Goal: Task Accomplishment & Management: Manage account settings

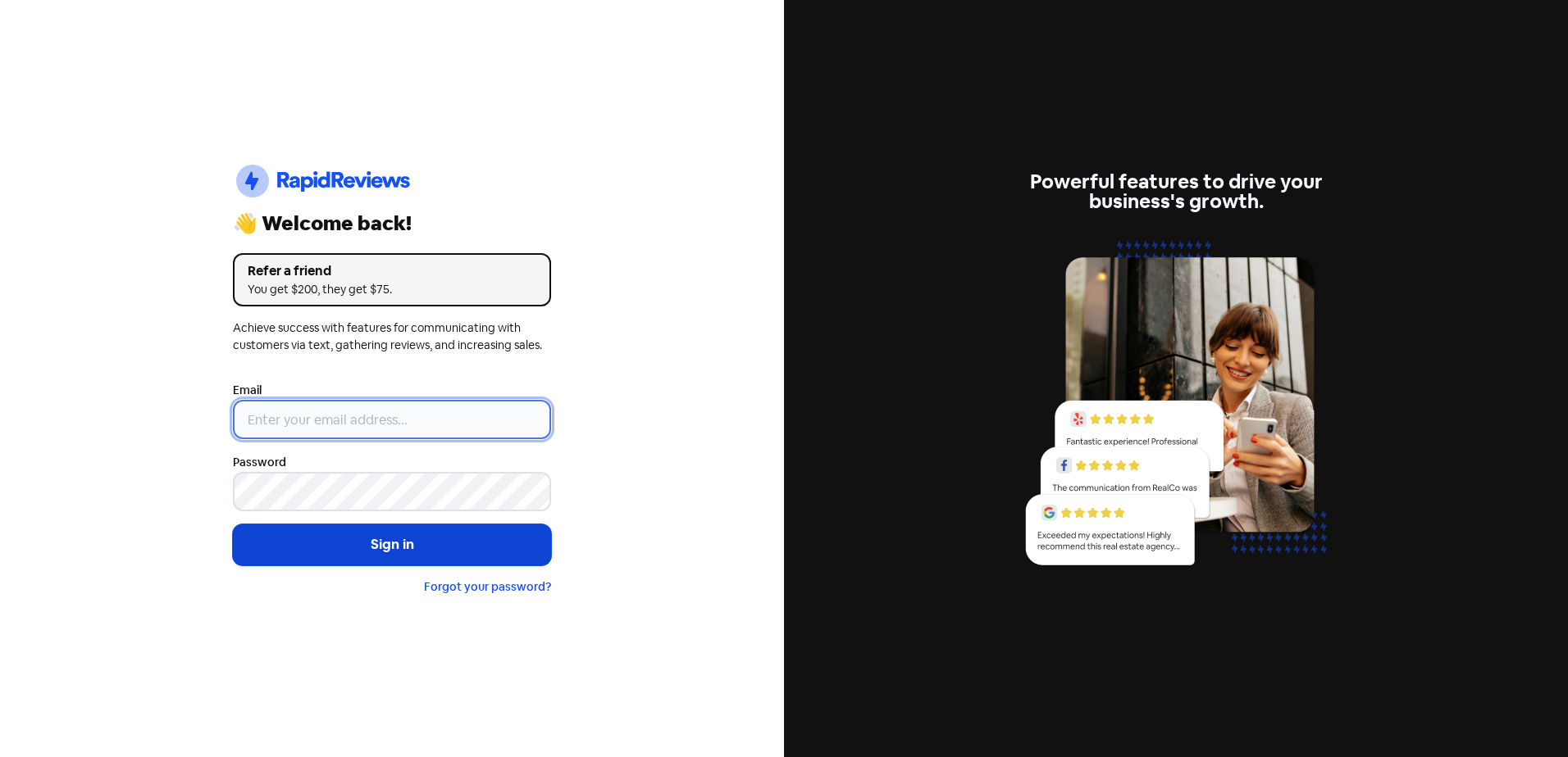
type input "[EMAIL_ADDRESS][DOMAIN_NAME]"
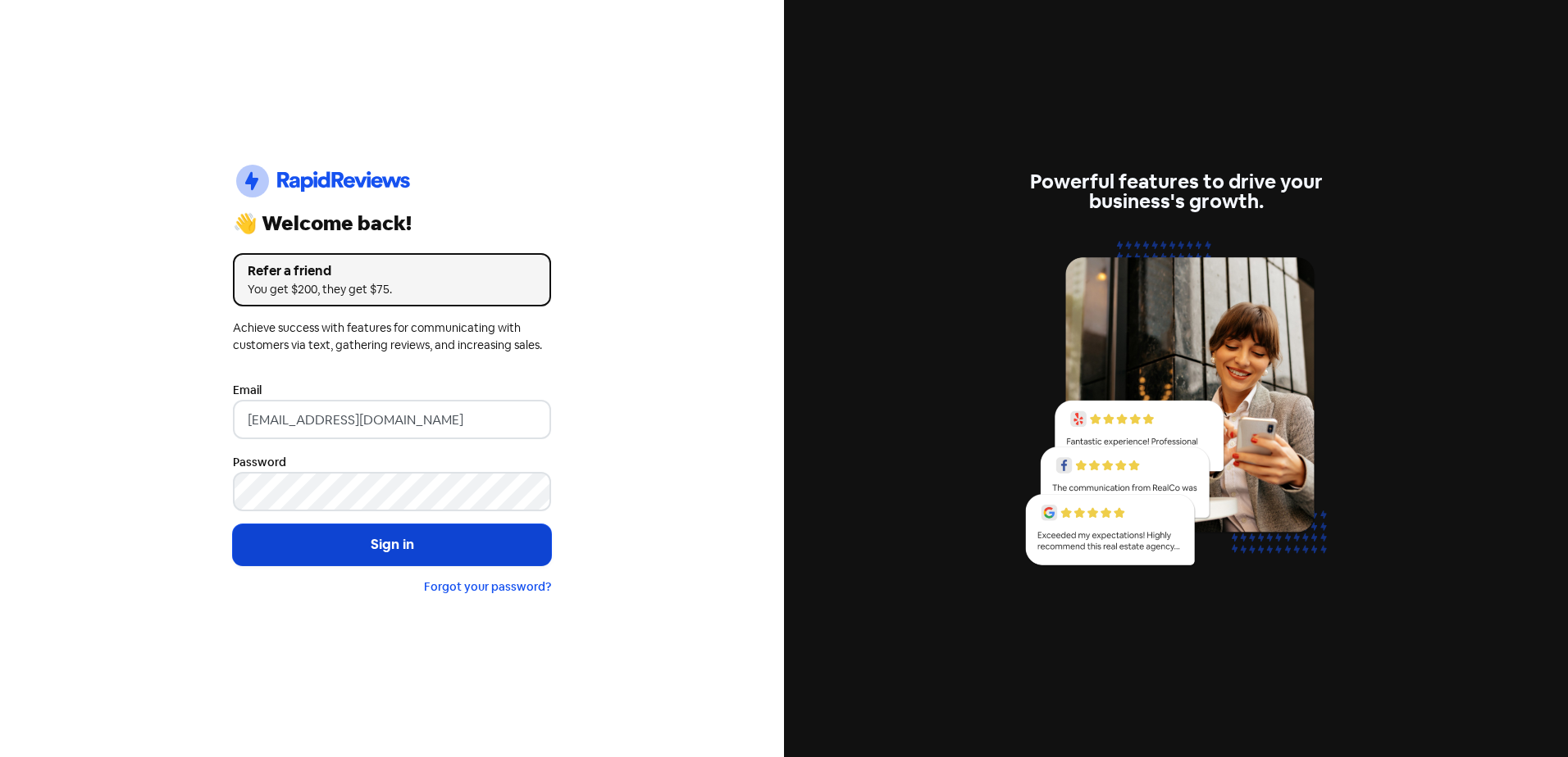
click at [341, 548] on button "Sign in" at bounding box center [392, 545] width 318 height 41
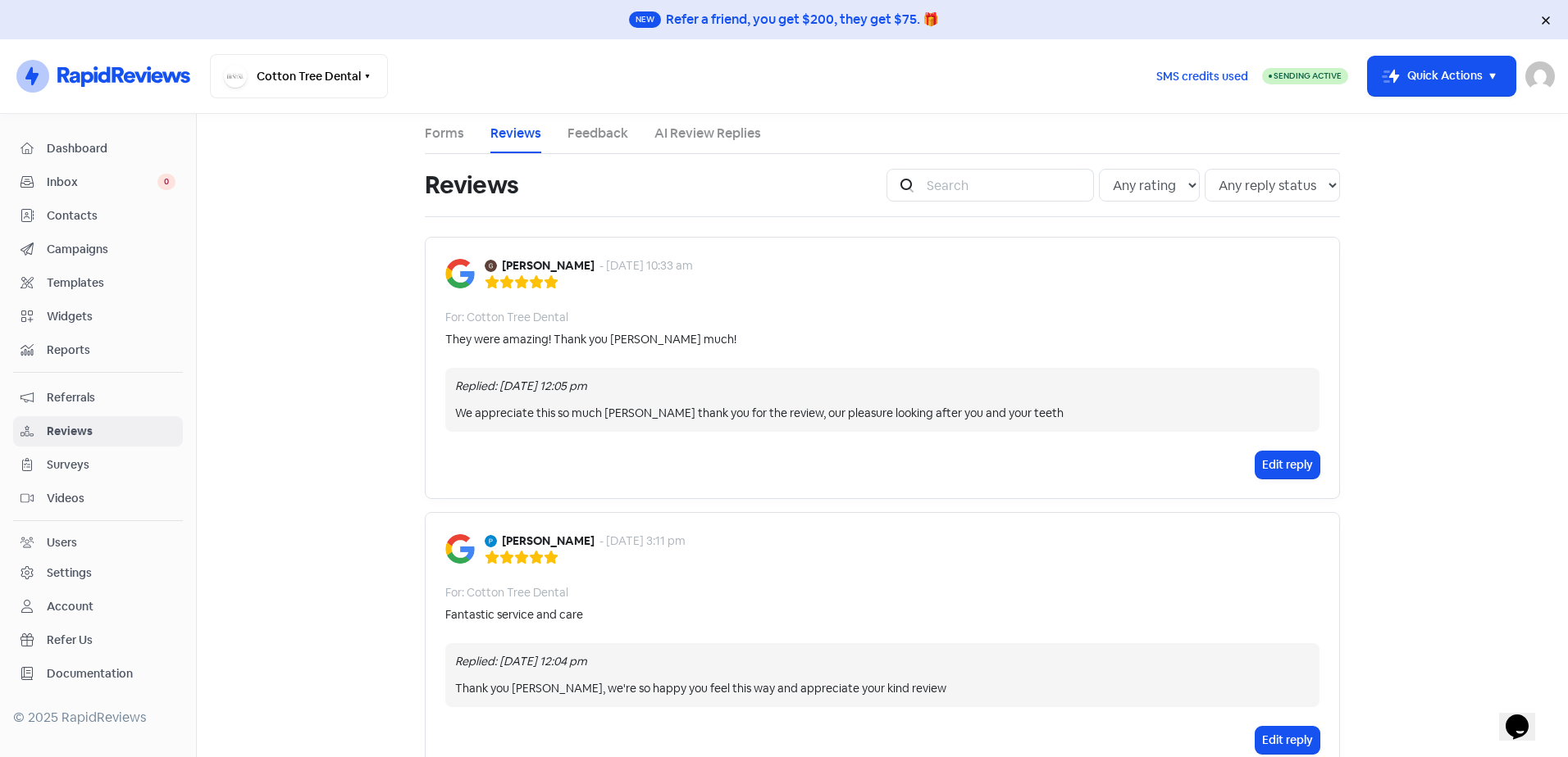
click at [90, 211] on span "Contacts" at bounding box center [112, 216] width 129 height 17
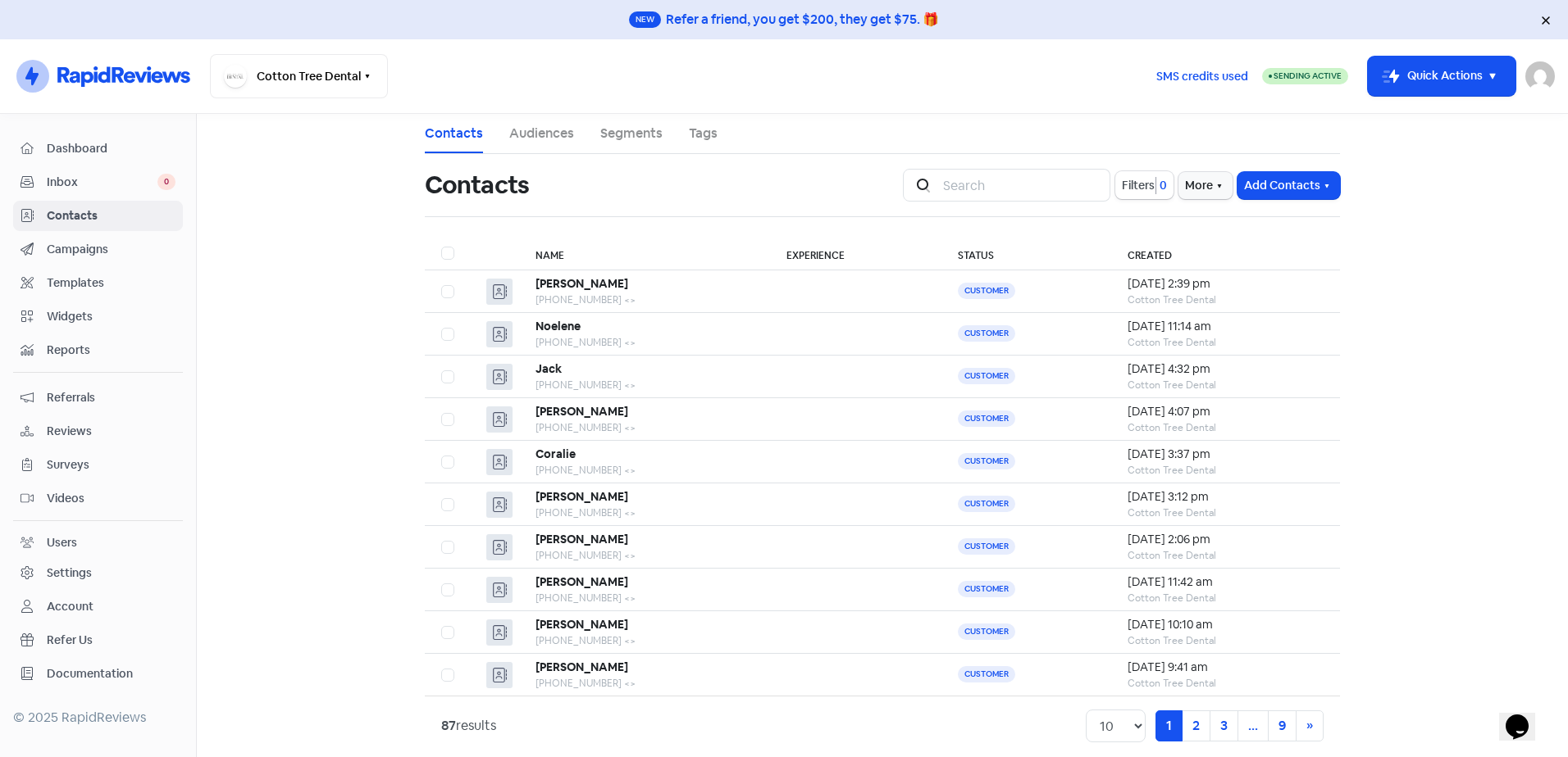
click at [60, 358] on span "Reports" at bounding box center [112, 351] width 129 height 17
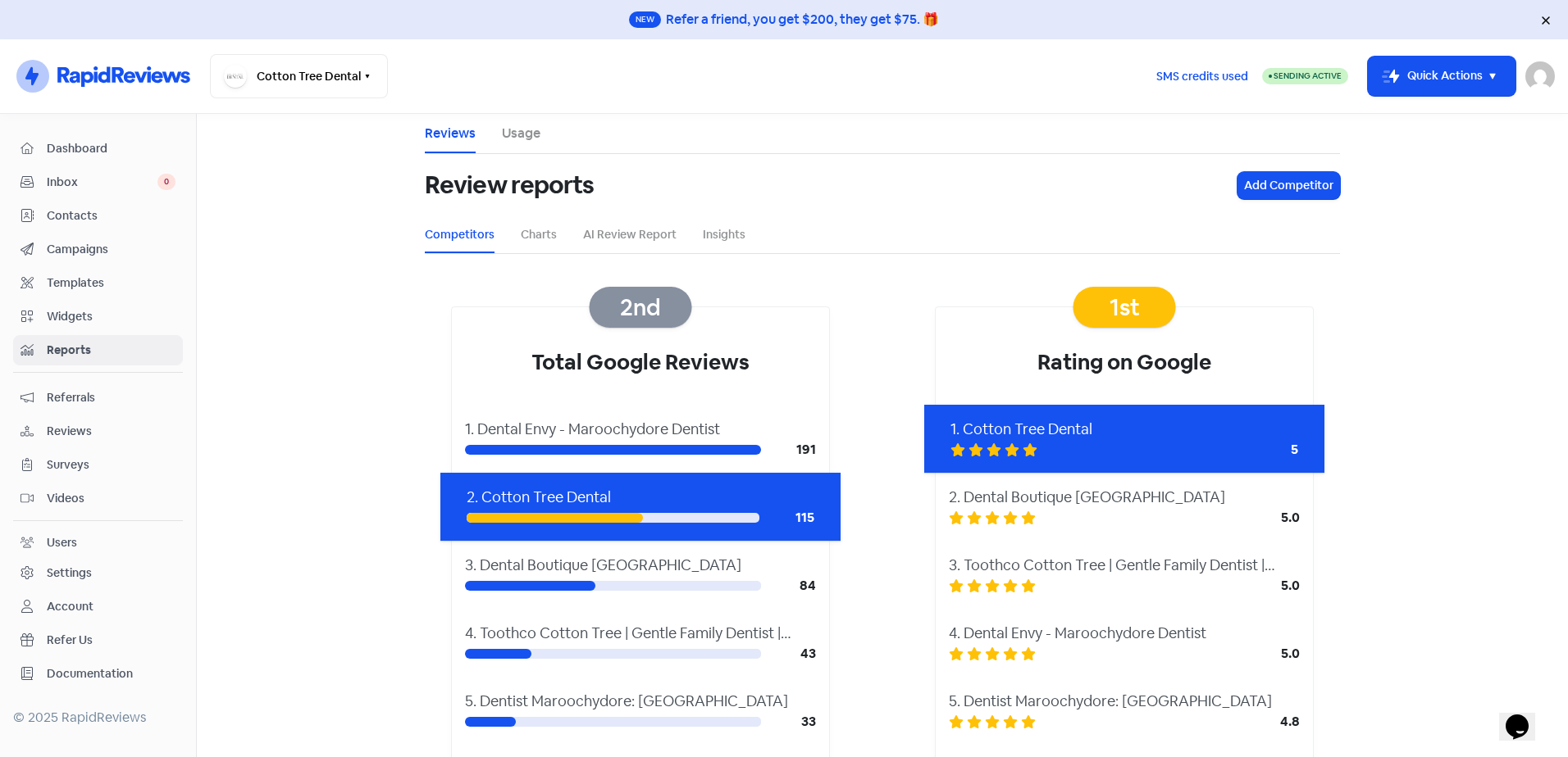
click at [84, 250] on span "Campaigns" at bounding box center [112, 249] width 129 height 17
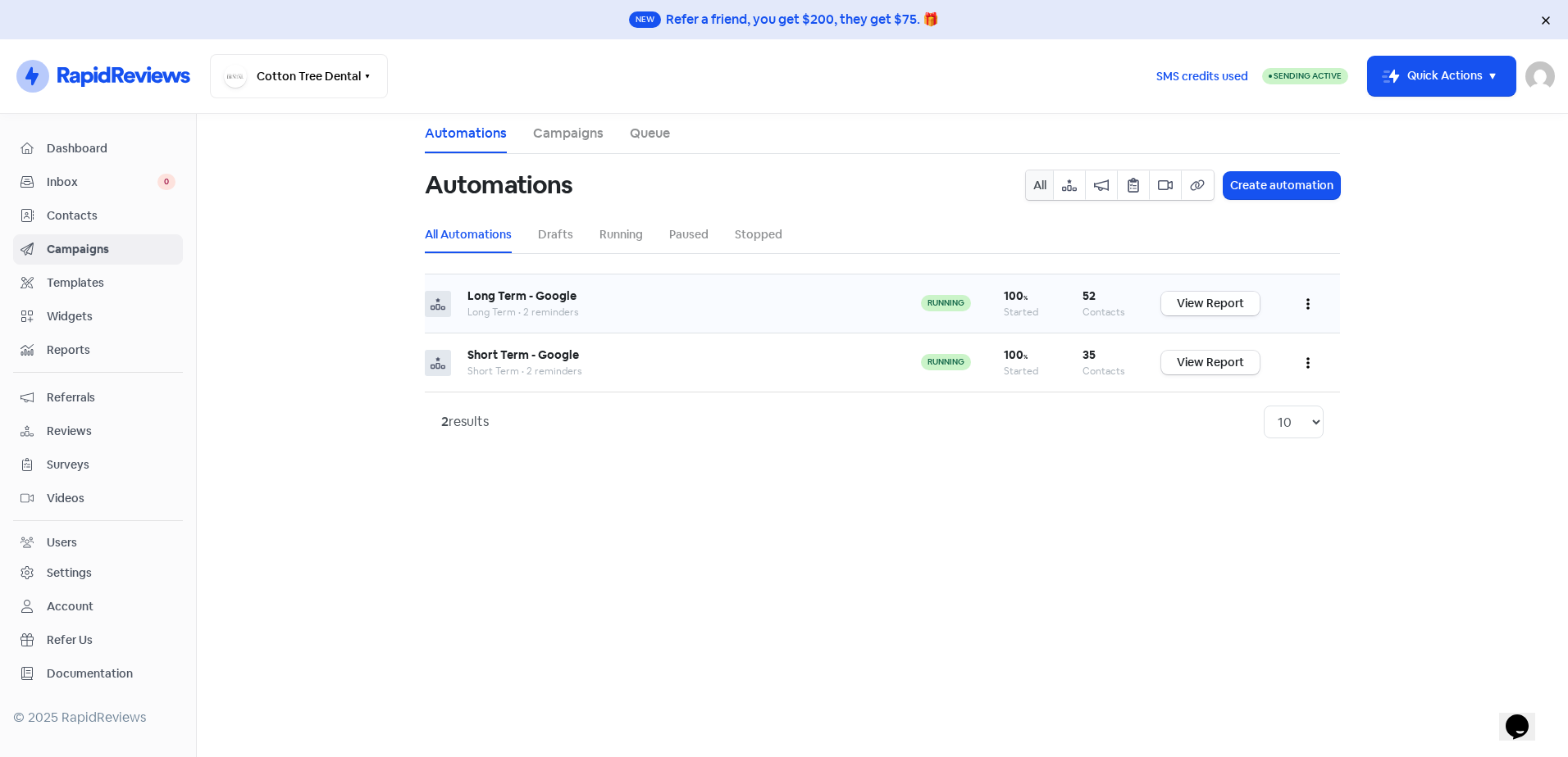
click at [1201, 304] on link "View Report" at bounding box center [1210, 303] width 98 height 24
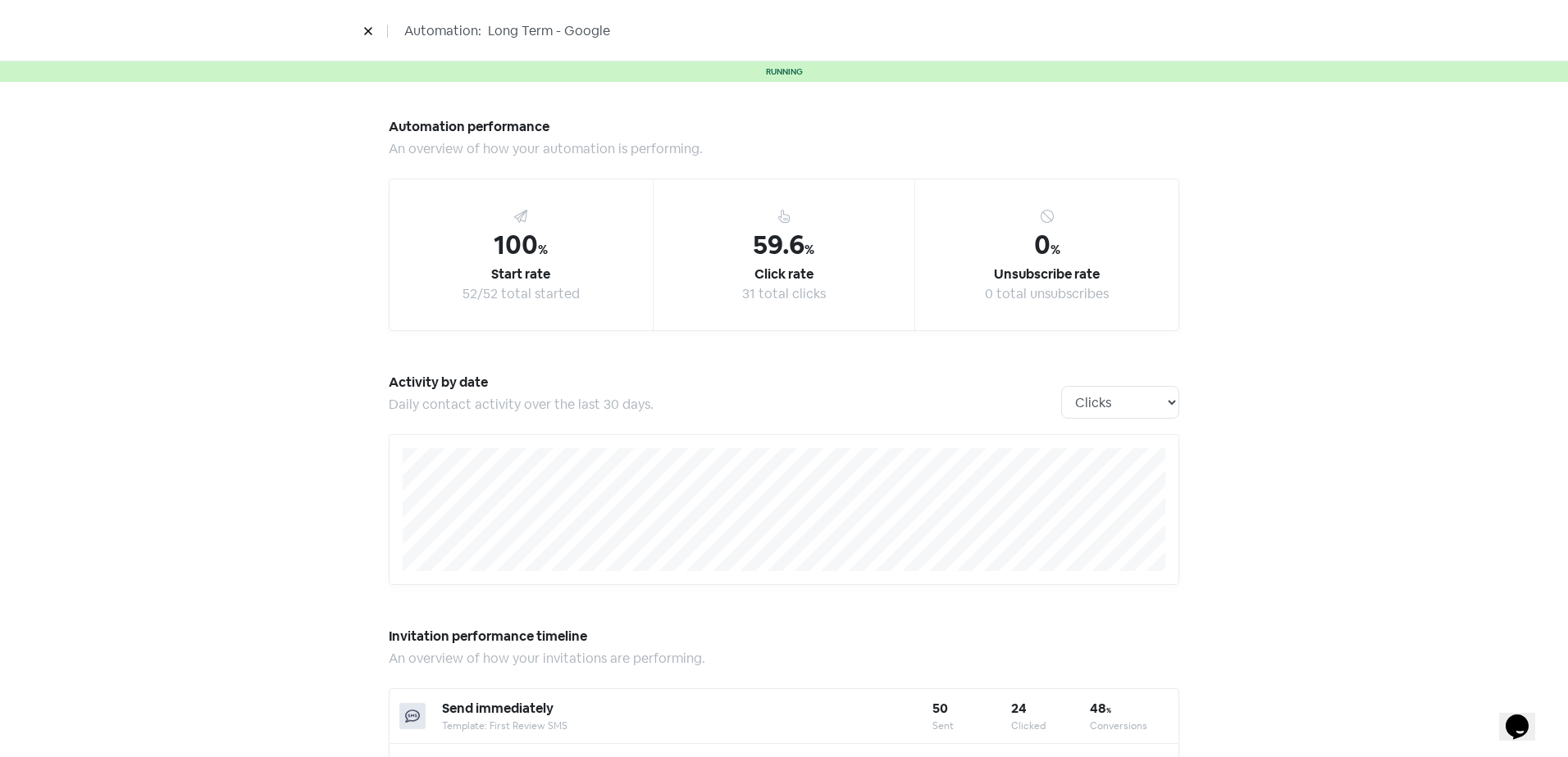
click at [373, 20] on button at bounding box center [368, 31] width 25 height 29
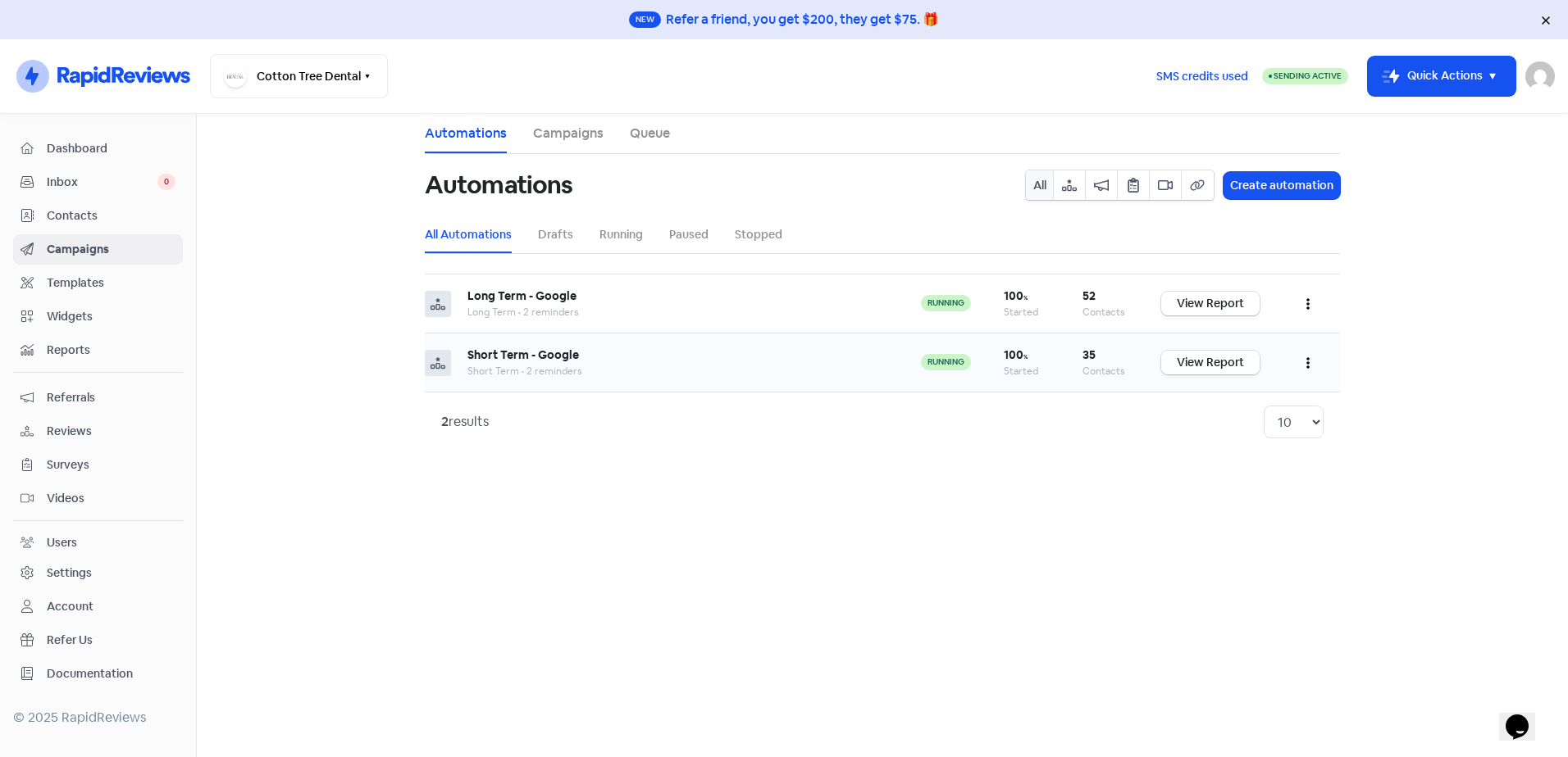
click at [1198, 362] on link "View Report" at bounding box center [1210, 362] width 98 height 24
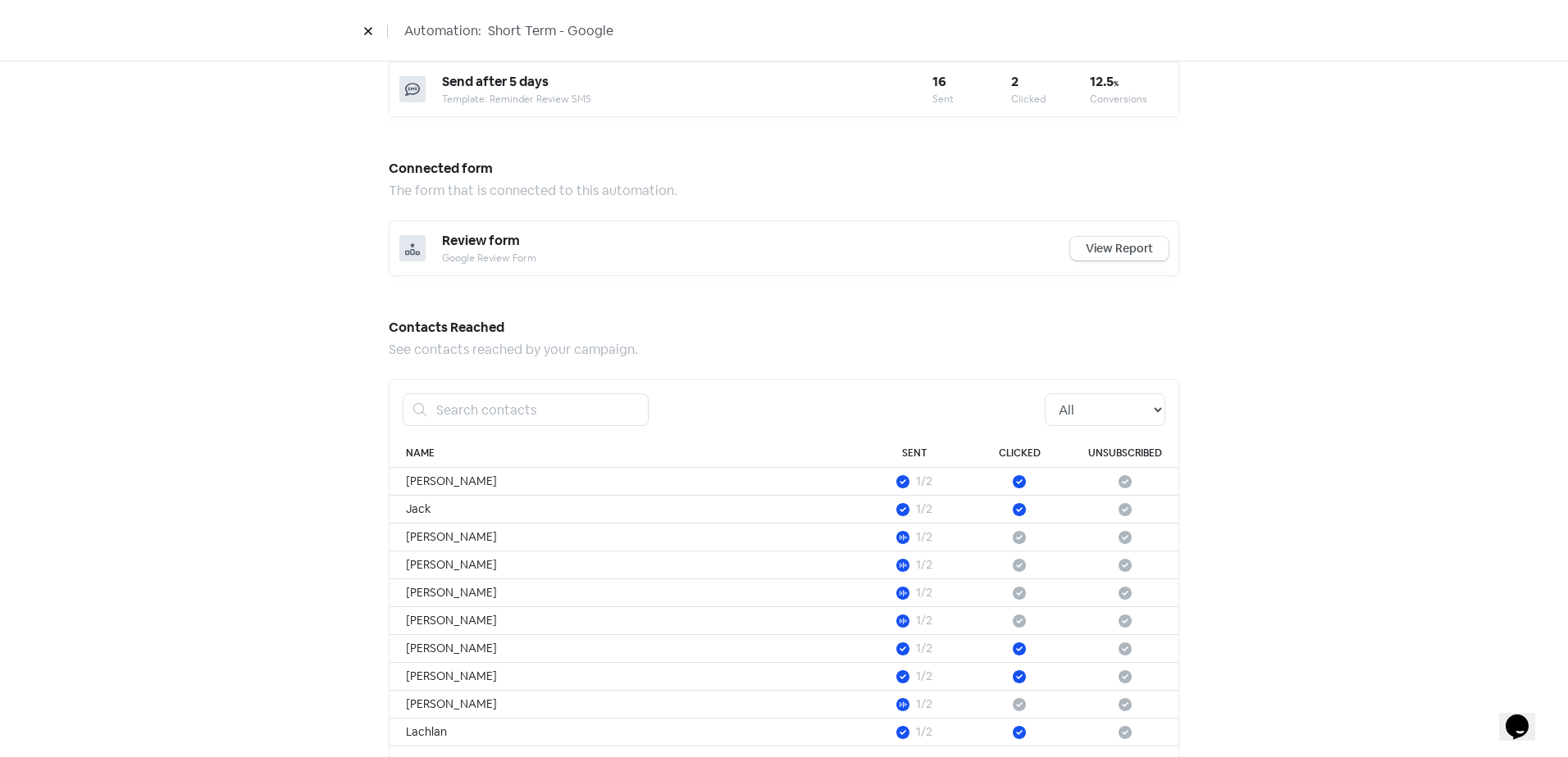
scroll to position [108, 0]
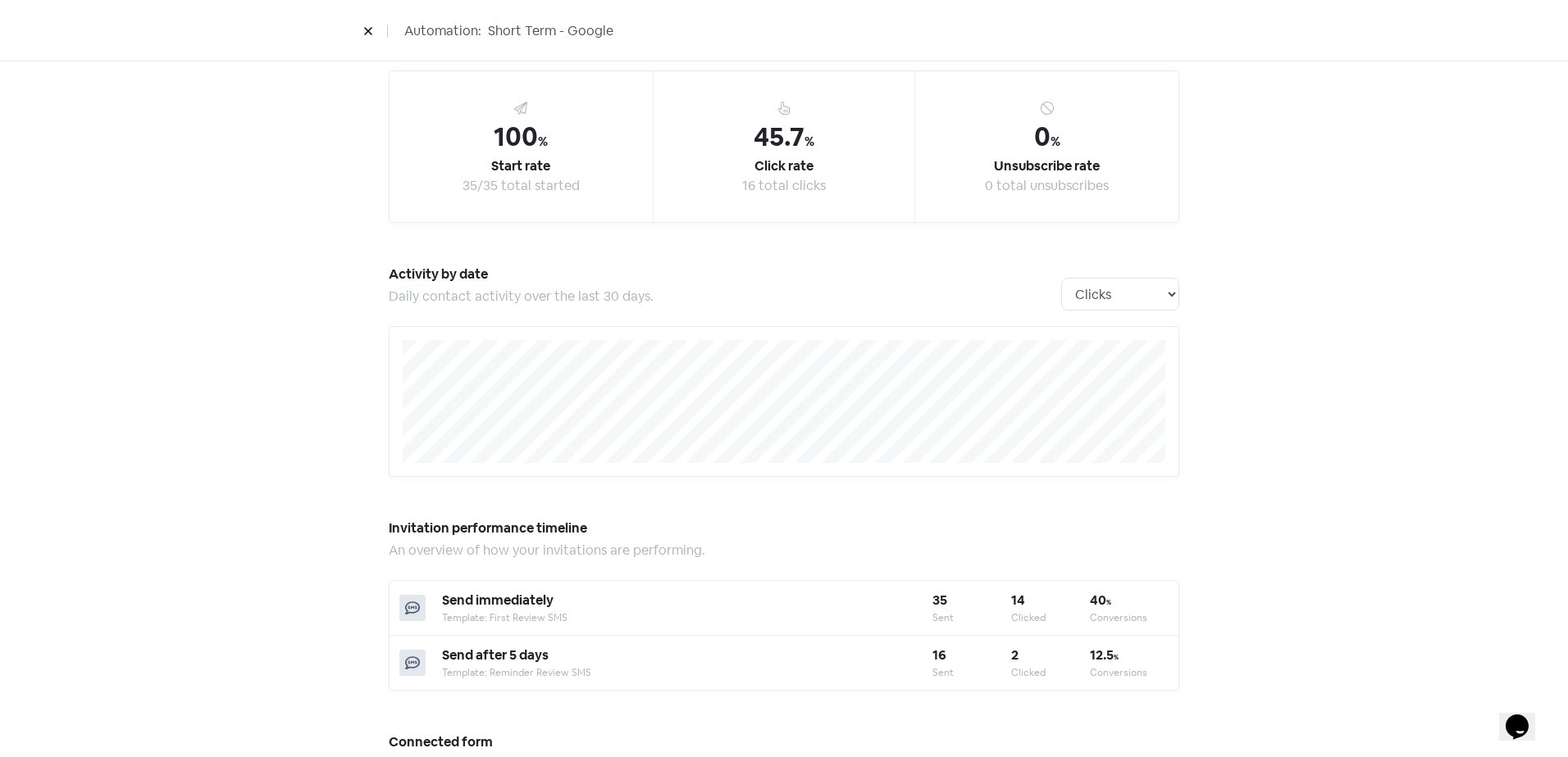
click at [367, 37] on button at bounding box center [368, 31] width 25 height 29
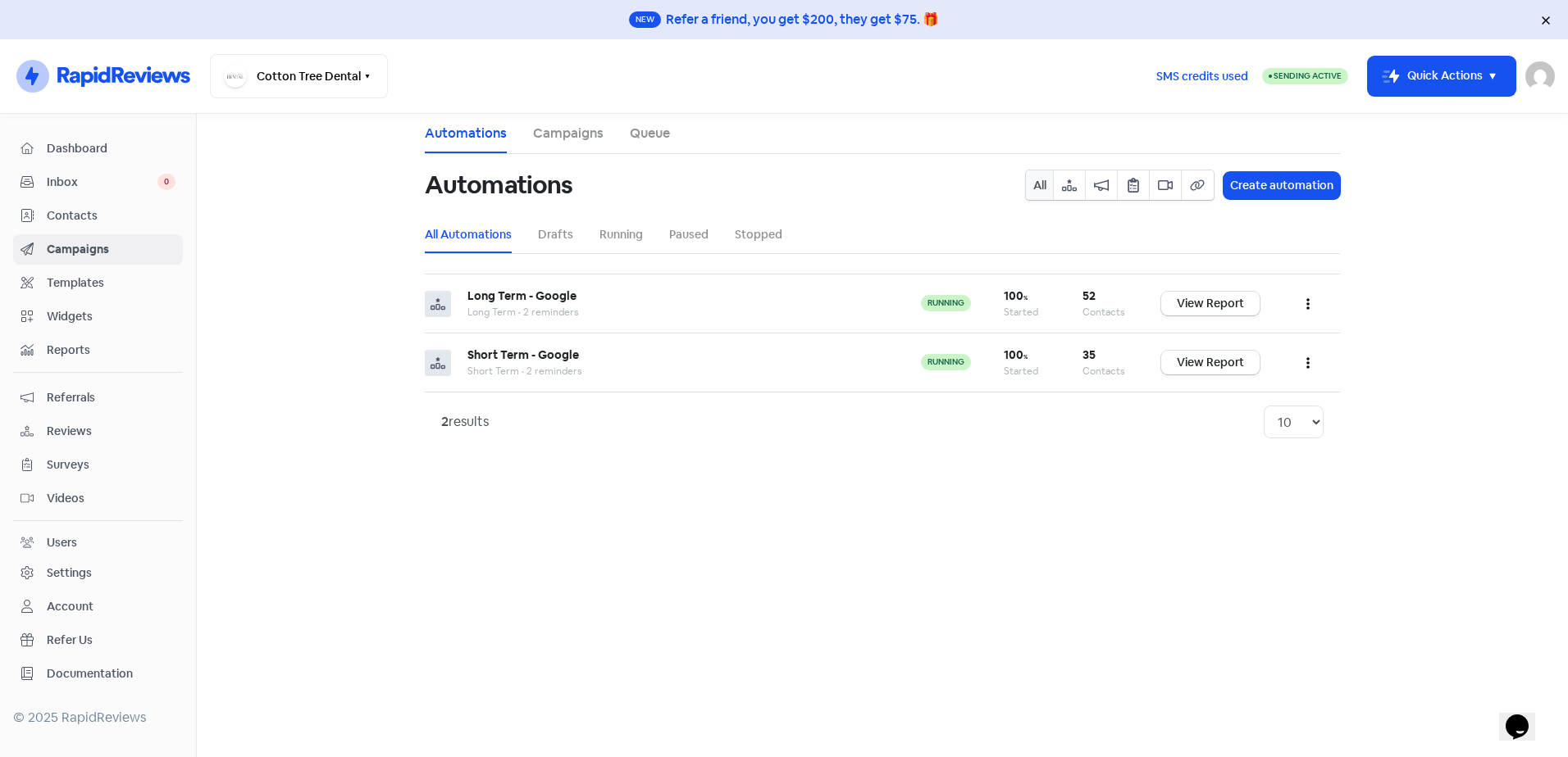
click at [92, 145] on span "Dashboard" at bounding box center [112, 149] width 129 height 17
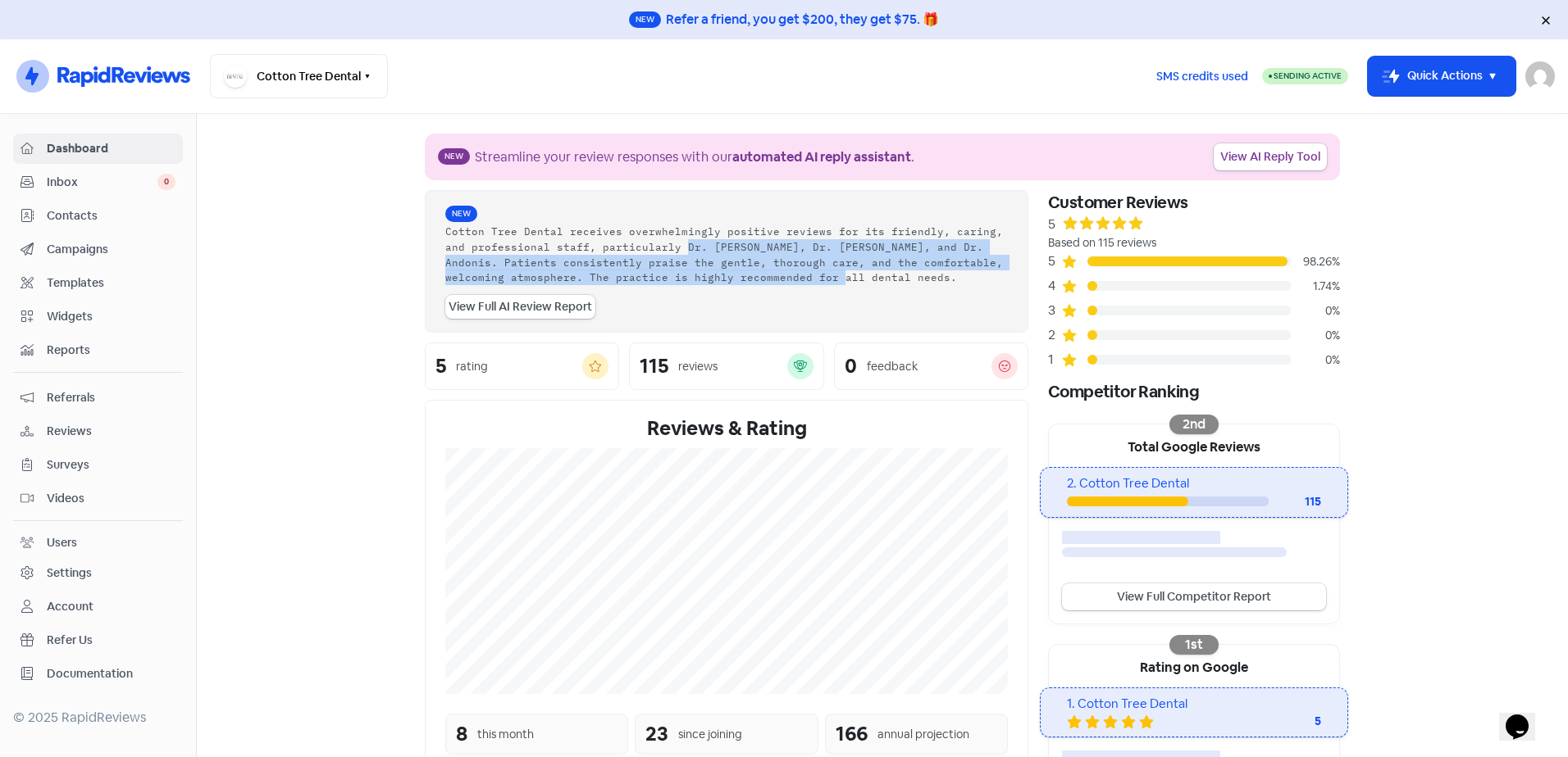
drag, startPoint x: 638, startPoint y: 247, endPoint x: 715, endPoint y: 282, distance: 84.6
click at [715, 282] on div "Cotton Tree Dental receives overwhelmingly positive reviews for its friendly, c…" at bounding box center [727, 254] width 563 height 62
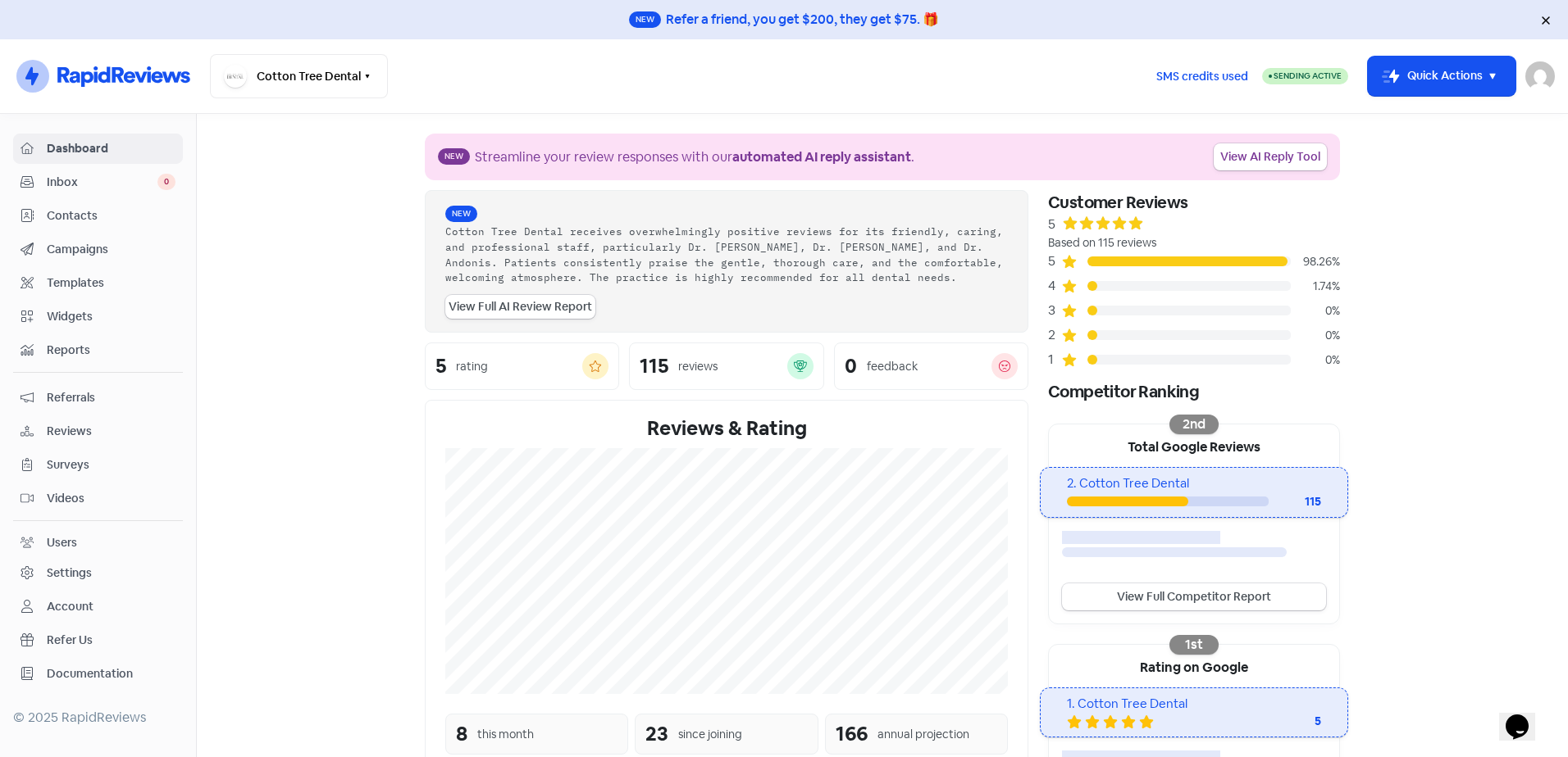
drag, startPoint x: 715, startPoint y: 282, endPoint x: 743, endPoint y: 300, distance: 33.3
click at [743, 300] on div "New Cotton Tree Dental receives overwhelmingly positive reviews for its friendl…" at bounding box center [727, 261] width 563 height 115
